Goal: Task Accomplishment & Management: Complete application form

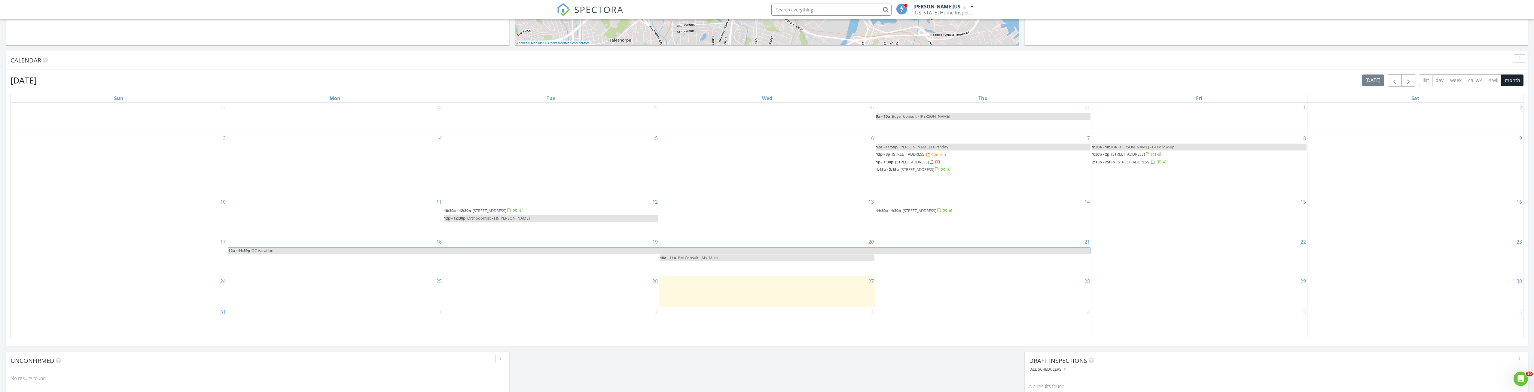
scroll to position [240, 0]
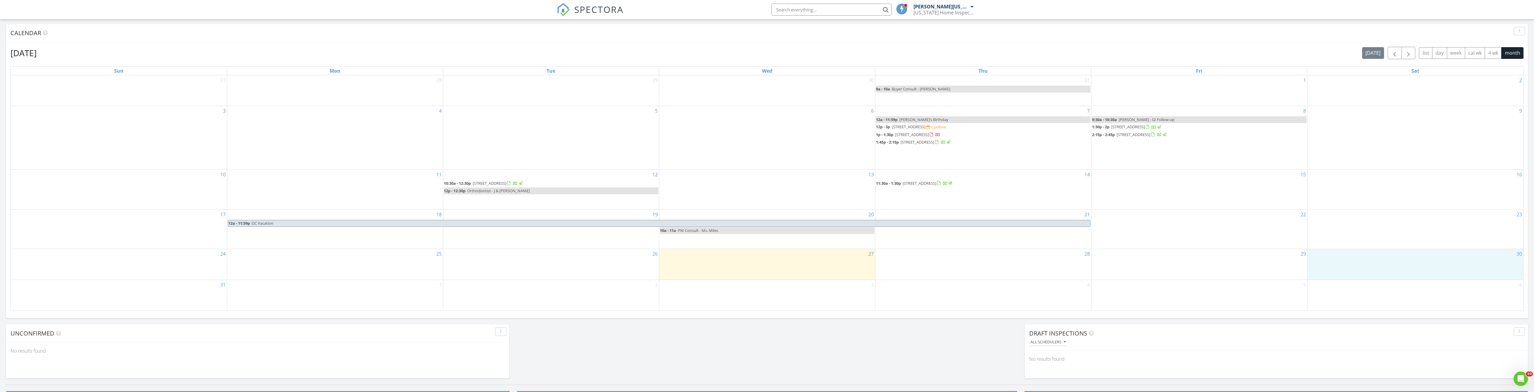
click at [1392, 261] on div "30" at bounding box center [1416, 264] width 216 height 31
click at [1407, 235] on icon at bounding box center [1405, 236] width 4 height 4
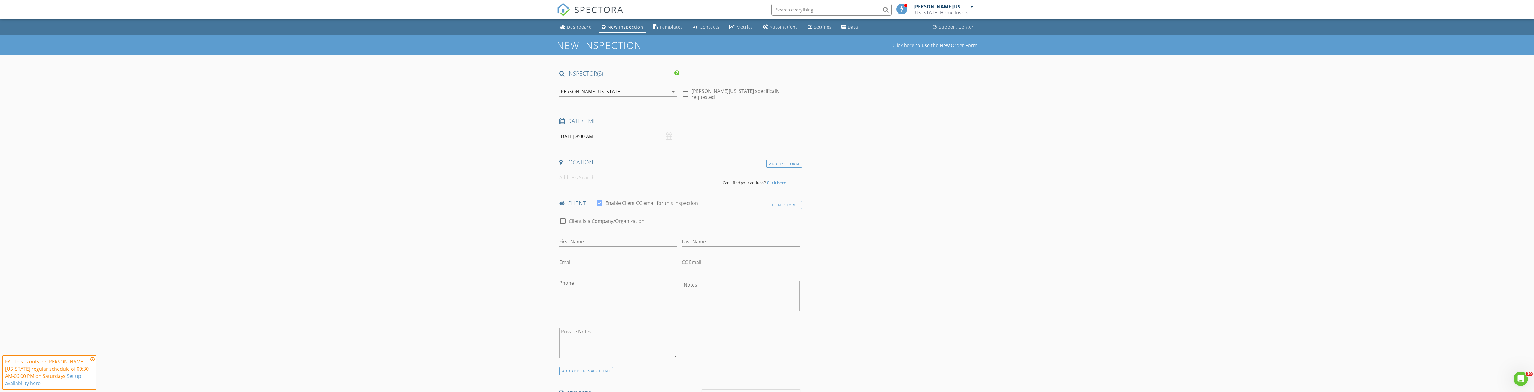
click at [570, 181] on input at bounding box center [638, 177] width 159 height 15
click at [585, 241] on input "First Name" at bounding box center [618, 242] width 118 height 10
type input "Sylvan"
click at [590, 264] on input "Email" at bounding box center [618, 263] width 118 height 10
type input "[EMAIL_ADDRESS][DOMAIN_NAME]"
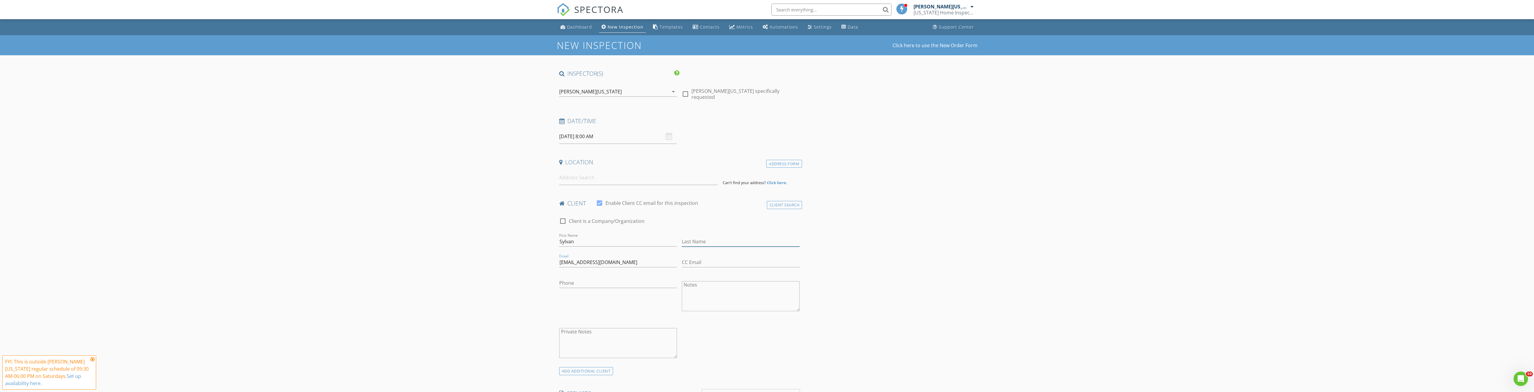
click at [699, 243] on input "Last Name" at bounding box center [741, 242] width 118 height 10
type input "[PERSON_NAME]"
click at [603, 177] on input at bounding box center [638, 177] width 159 height 15
type input "3606 North Rogers Avenue, Baltimore, MD, USA"
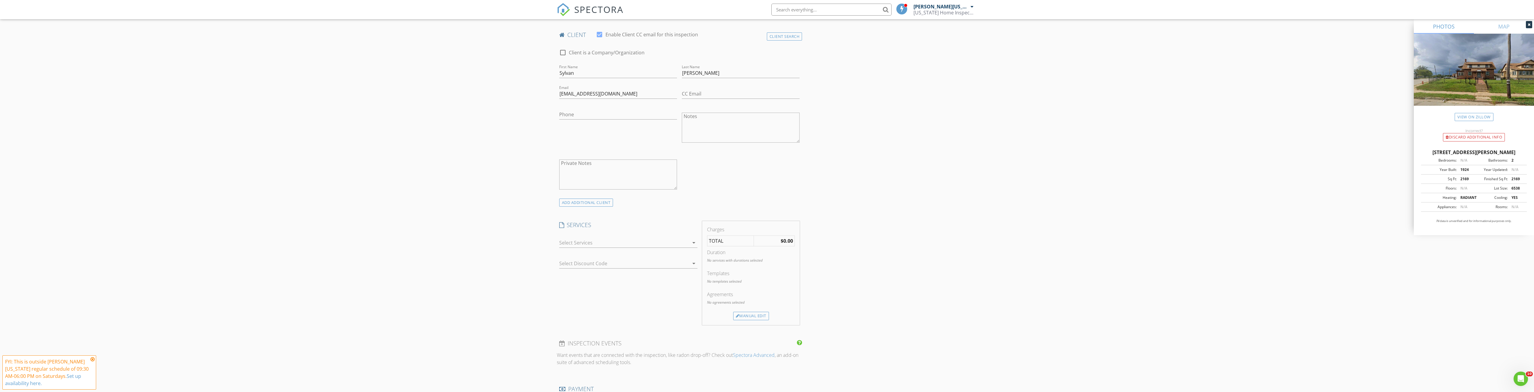
scroll to position [301, 0]
click at [577, 234] on div at bounding box center [624, 239] width 130 height 10
click at [611, 212] on div "Baltimore City Rental Inspection" at bounding box center [612, 214] width 72 height 7
click at [848, 211] on div "INSPECTOR(S) check_box Eric Washington PRIMARY Eric Washington arrow_drop_down …" at bounding box center [767, 242] width 421 height 1067
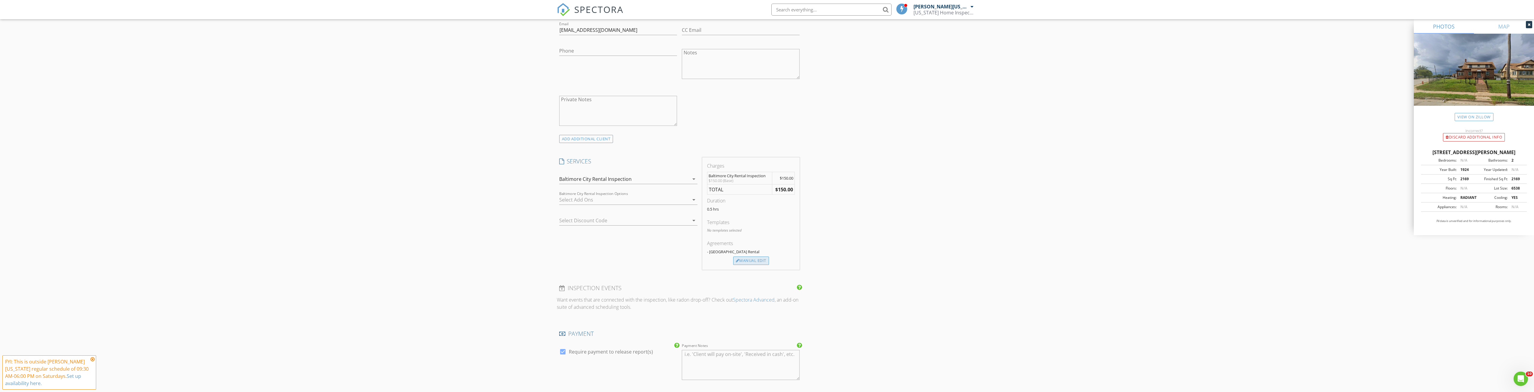
click at [756, 257] on div "Manual Edit" at bounding box center [751, 261] width 36 height 8
drag, startPoint x: 710, startPoint y: 224, endPoint x: 655, endPoint y: 224, distance: 55.0
click at [655, 224] on div "Line Item Baltimore City Rental Inspection Pretax Amount ($) 150.0 Tax ($) 0 $1…" at bounding box center [680, 253] width 246 height 72
type input "275"
click at [927, 255] on div "INSPECTOR(S) check_box Eric Washington PRIMARY Eric Washington arrow_drop_down …" at bounding box center [767, 271] width 421 height 1124
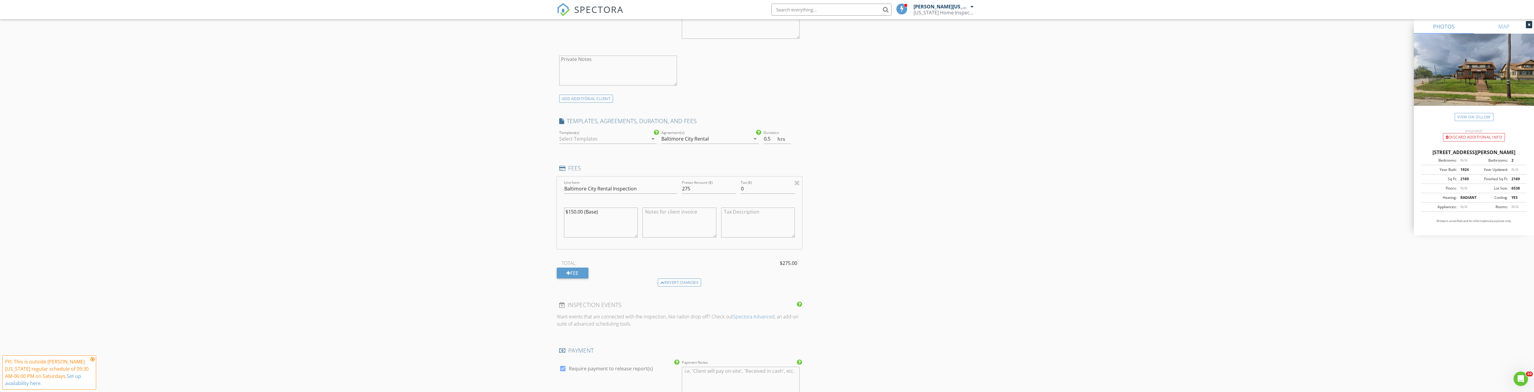
scroll to position [421, 0]
click at [891, 216] on div "INSPECTOR(S) check_box Eric Washington PRIMARY Eric Washington arrow_drop_down …" at bounding box center [767, 211] width 421 height 1124
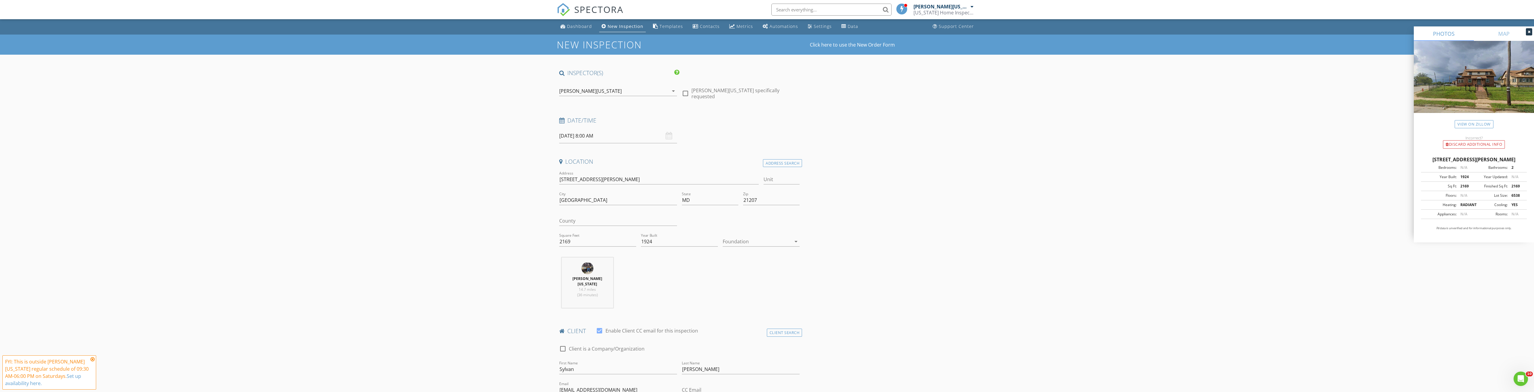
scroll to position [0, 0]
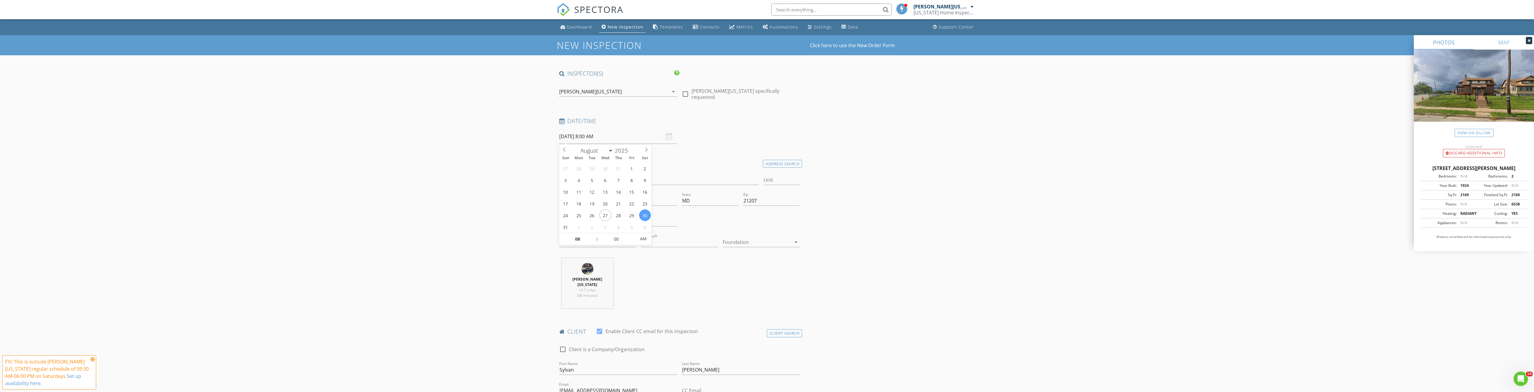
click at [634, 134] on input "08/30/2025 8:00 AM" at bounding box center [618, 136] width 118 height 15
click at [582, 241] on input "08" at bounding box center [577, 239] width 37 height 12
type input "12"
type input "08/30/2025 12:00 AM"
click at [608, 240] on input "00" at bounding box center [616, 239] width 37 height 12
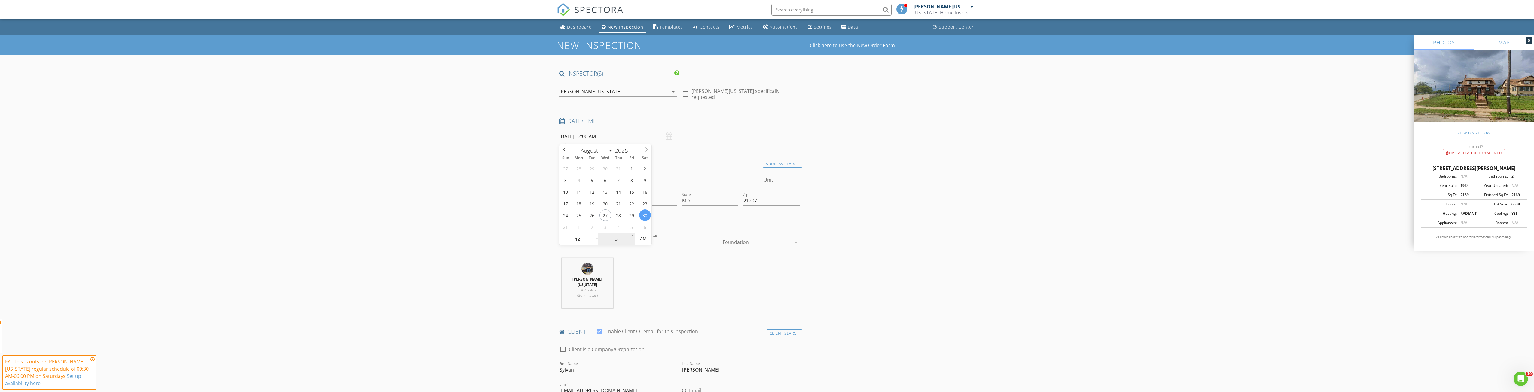
type input "30"
type input "08/30/2025 12:30 PM"
click at [645, 241] on span "AM" at bounding box center [643, 239] width 17 height 12
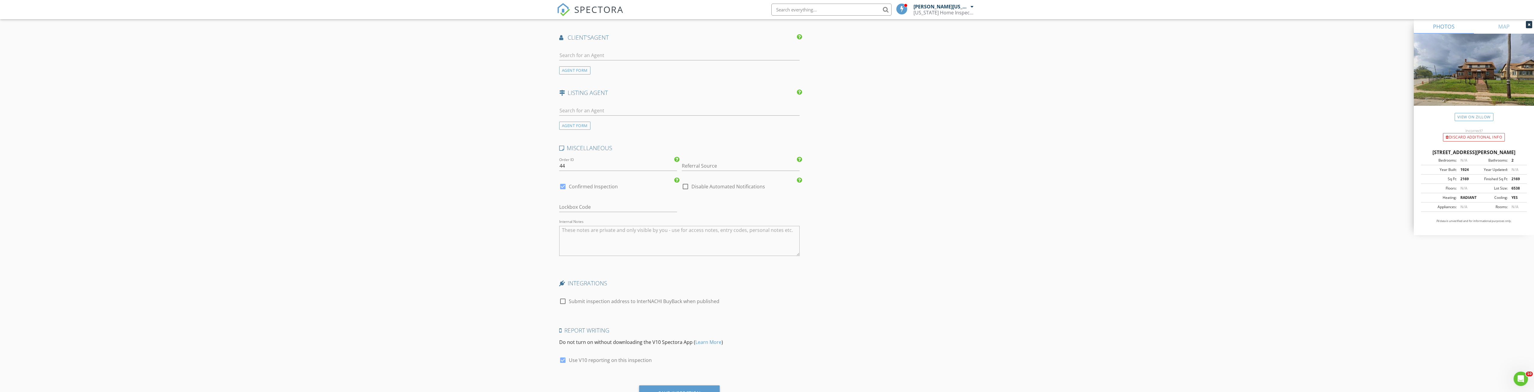
scroll to position [811, 0]
click at [675, 367] on div "Save Inspection" at bounding box center [679, 370] width 42 height 6
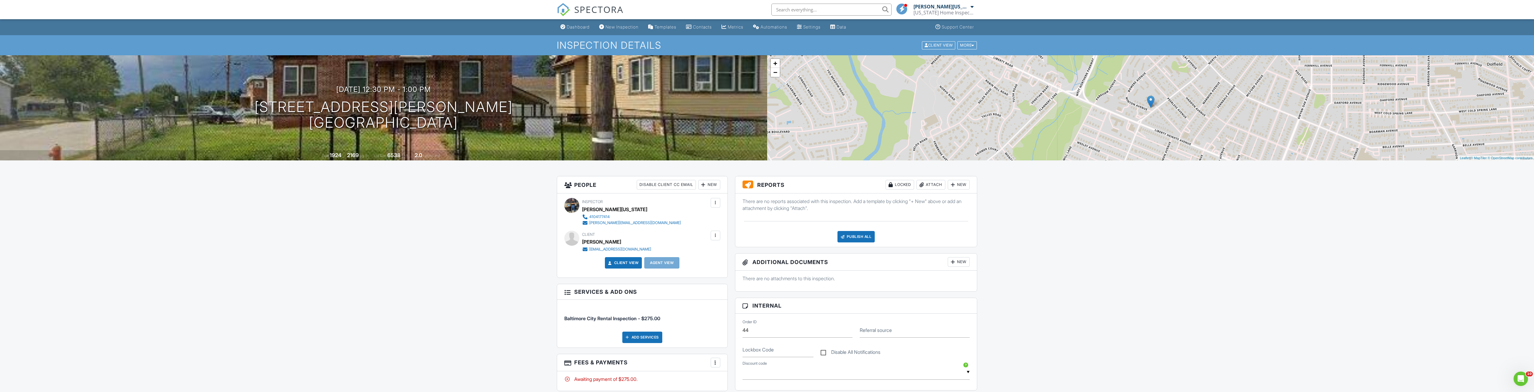
click at [606, 7] on span "SPECTORA" at bounding box center [598, 9] width 49 height 13
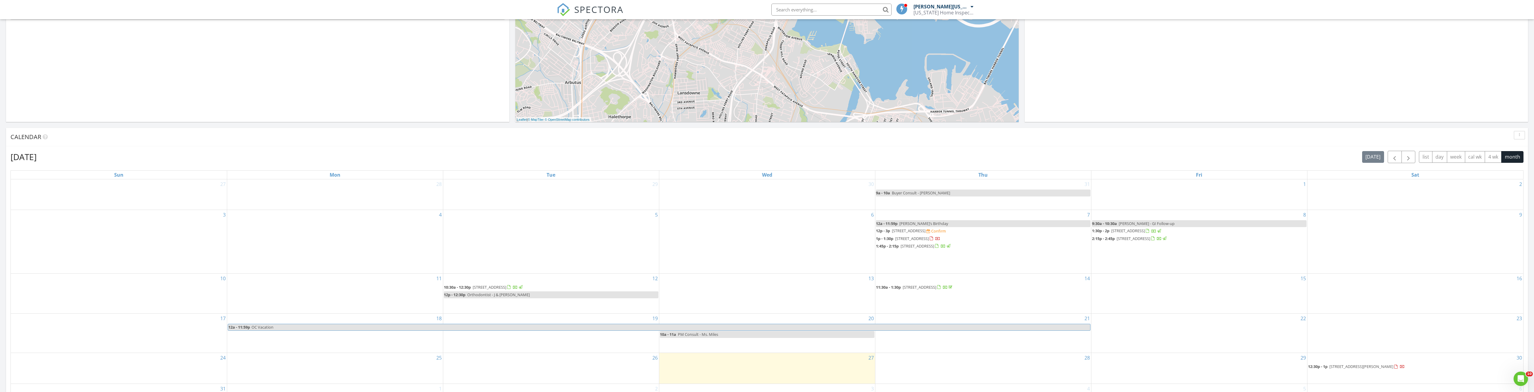
scroll to position [240, 0]
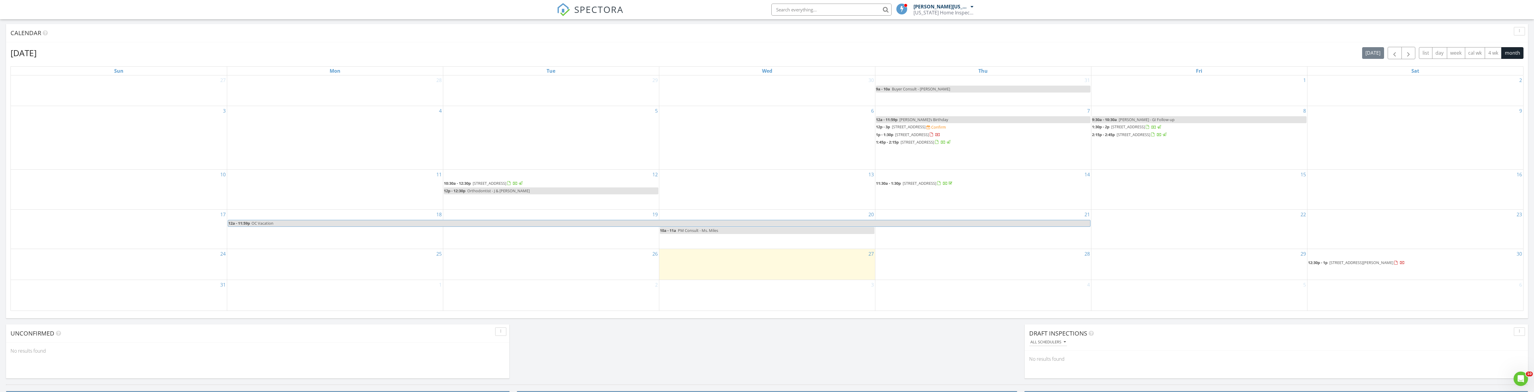
click at [1380, 261] on span "3606 N Rogers Ave, Baltimore 21207" at bounding box center [1362, 262] width 64 height 5
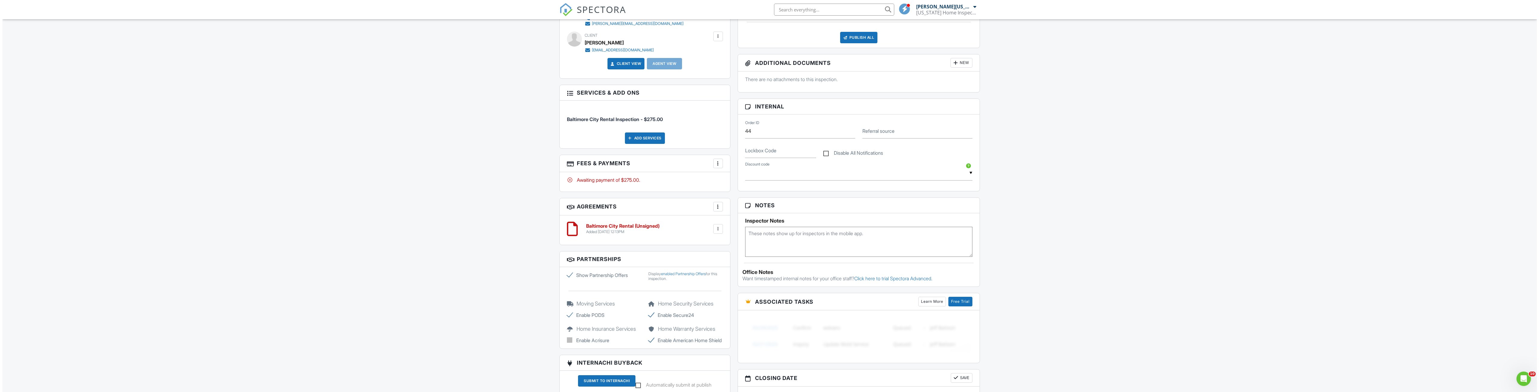
scroll to position [180, 0]
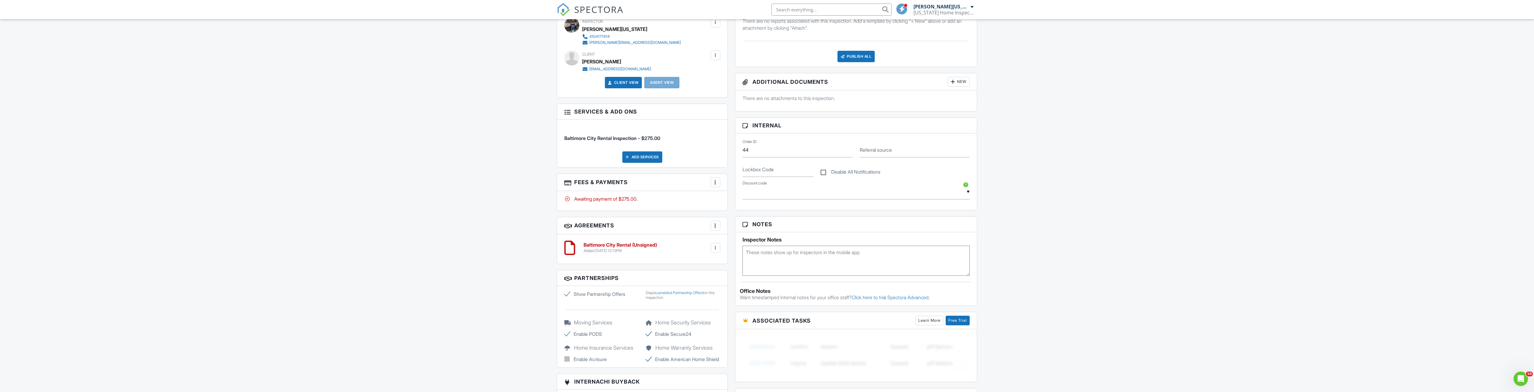
click at [718, 183] on div at bounding box center [716, 182] width 6 height 6
click at [728, 203] on li "Edit Fees & Payments" at bounding box center [745, 200] width 63 height 15
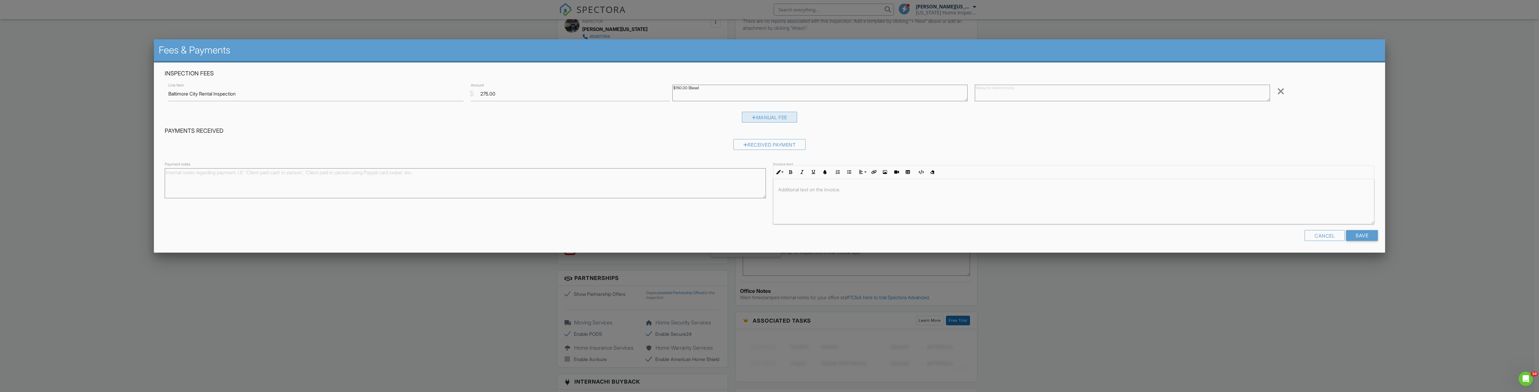
click at [753, 114] on div "Manual Fee" at bounding box center [769, 117] width 55 height 11
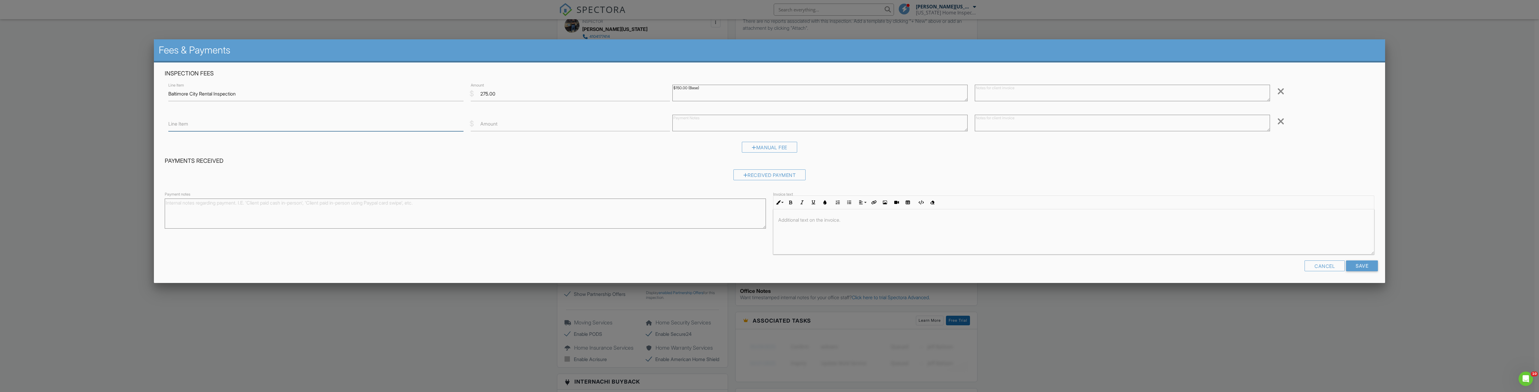
click at [275, 125] on input "Line Item" at bounding box center [315, 124] width 295 height 15
type input "4 units"
click at [520, 123] on input "Amount" at bounding box center [570, 124] width 199 height 15
type input "0"
click at [1025, 122] on textarea at bounding box center [1122, 123] width 295 height 17
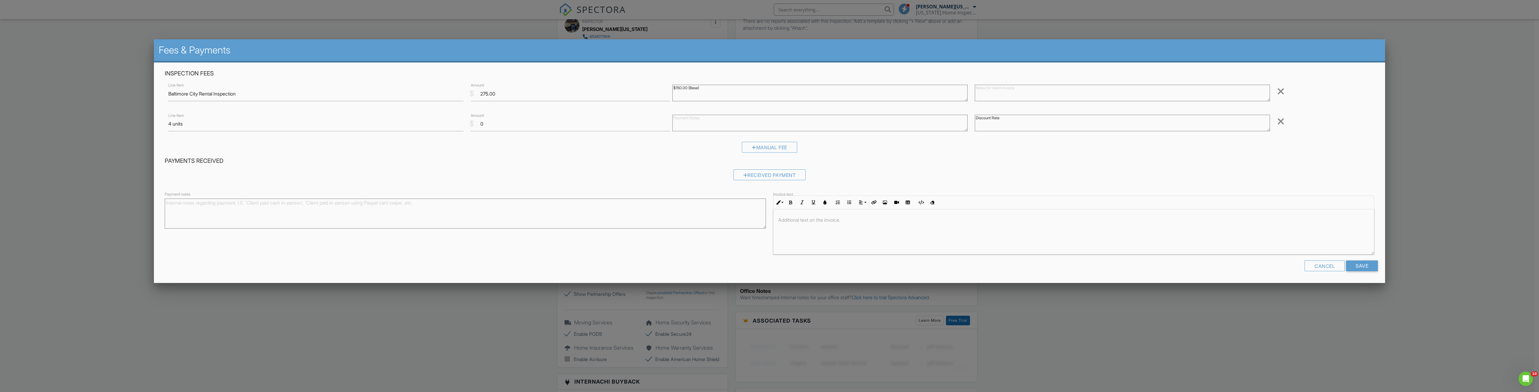
type textarea "Discount Rate"
drag, startPoint x: 1359, startPoint y: 272, endPoint x: 1359, endPoint y: 268, distance: 3.3
click at [1359, 270] on div "Cancel Save" at bounding box center [769, 268] width 1217 height 15
click at [1359, 268] on input "Save" at bounding box center [1362, 266] width 32 height 11
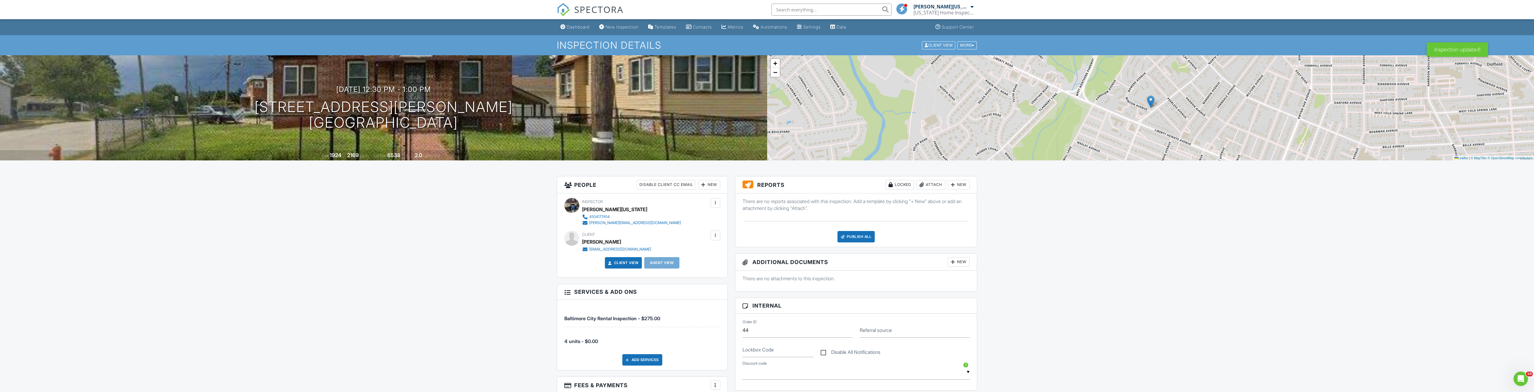
click at [588, 4] on span "SPECTORA" at bounding box center [598, 9] width 49 height 13
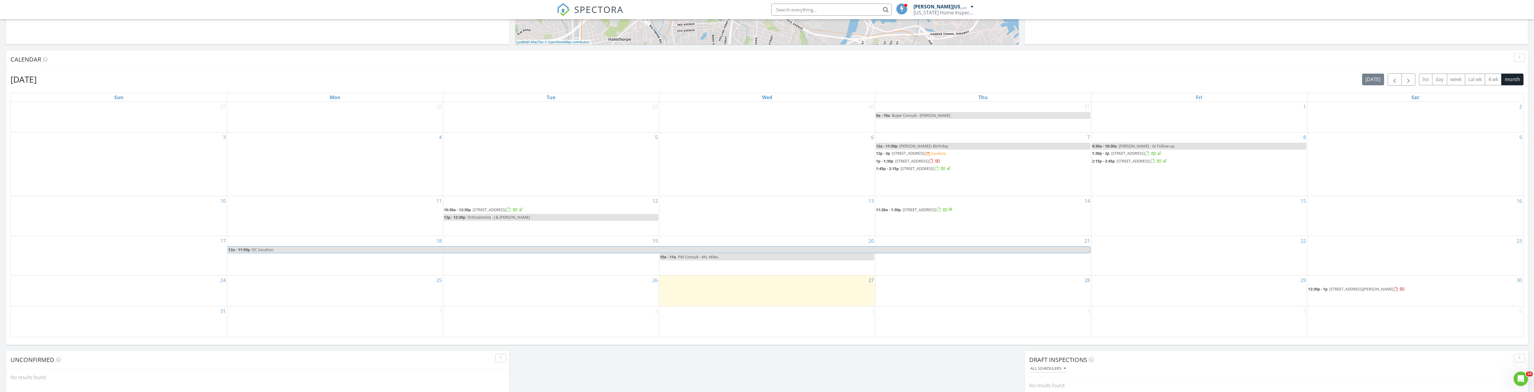
scroll to position [210, 0]
click at [1413, 87] on button "button" at bounding box center [1409, 83] width 14 height 12
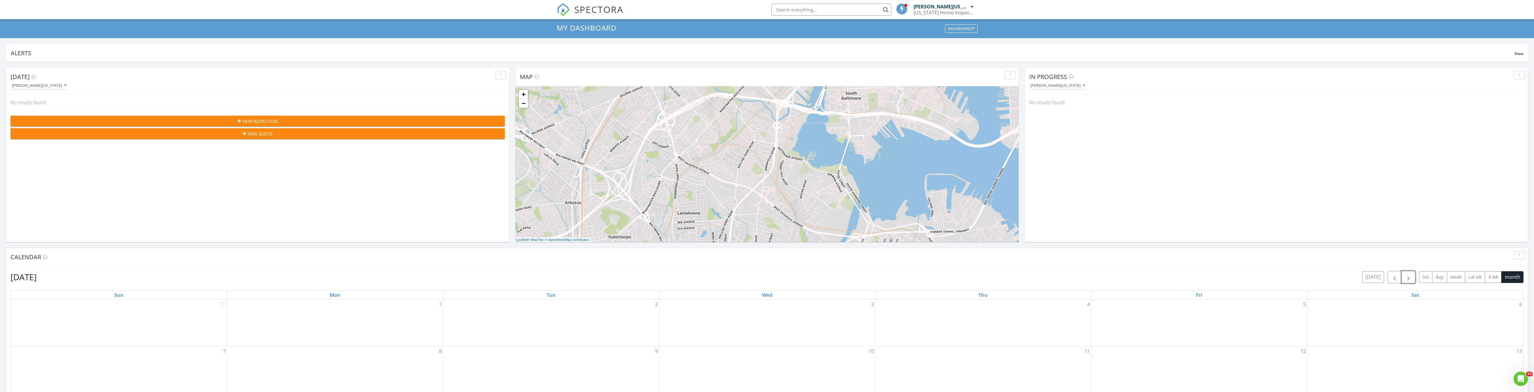
scroll to position [0, 0]
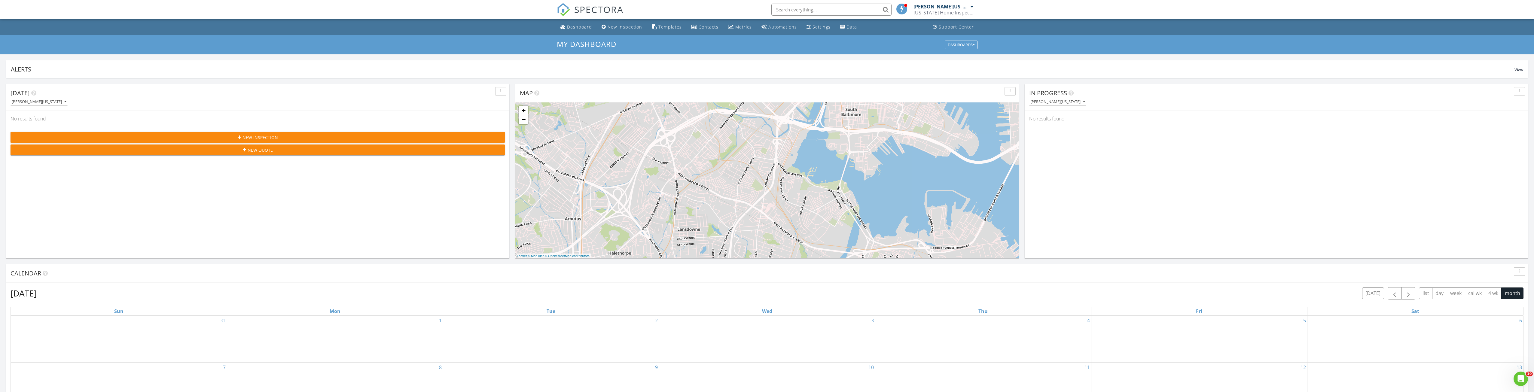
click at [586, 9] on span "SPECTORA" at bounding box center [598, 9] width 49 height 13
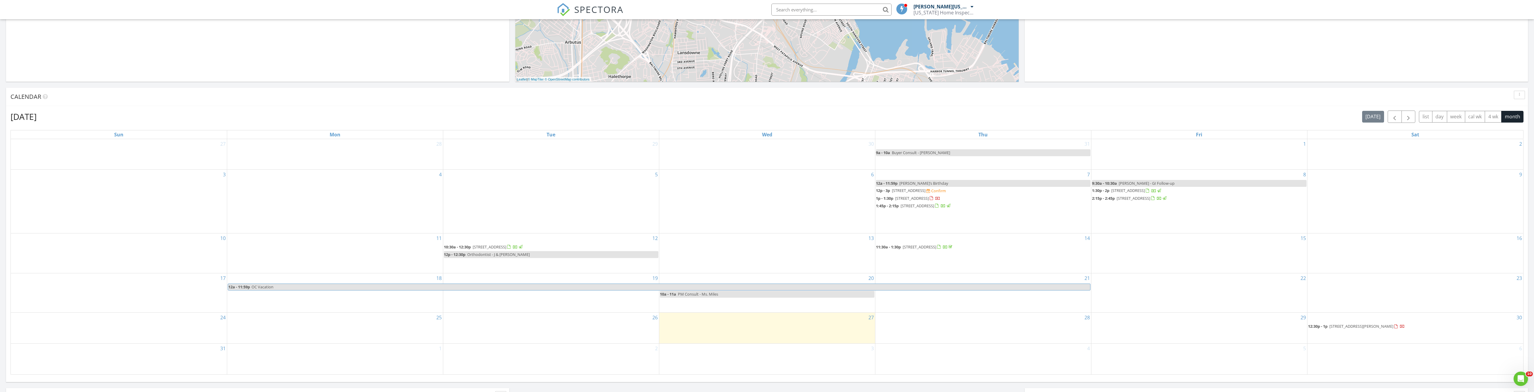
scroll to position [30, 0]
